Goal: Ask a question

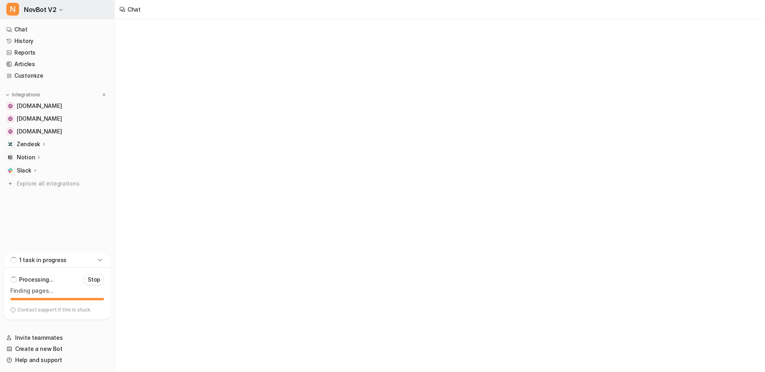
click at [59, 11] on icon "button" at bounding box center [61, 10] width 5 height 5
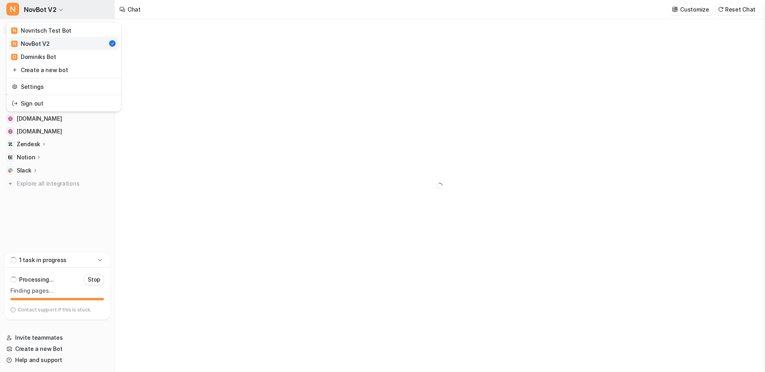
type textarea "**********"
click at [59, 11] on icon "button" at bounding box center [61, 10] width 5 height 5
